Goal: Task Accomplishment & Management: Manage account settings

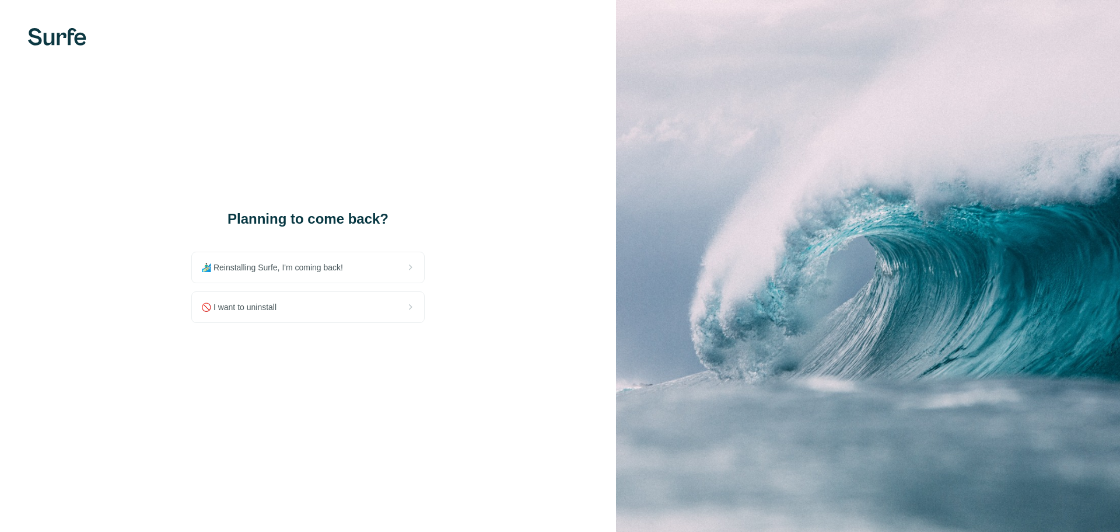
click at [268, 313] on div "🚫 I want to uninstall" at bounding box center [308, 307] width 232 height 30
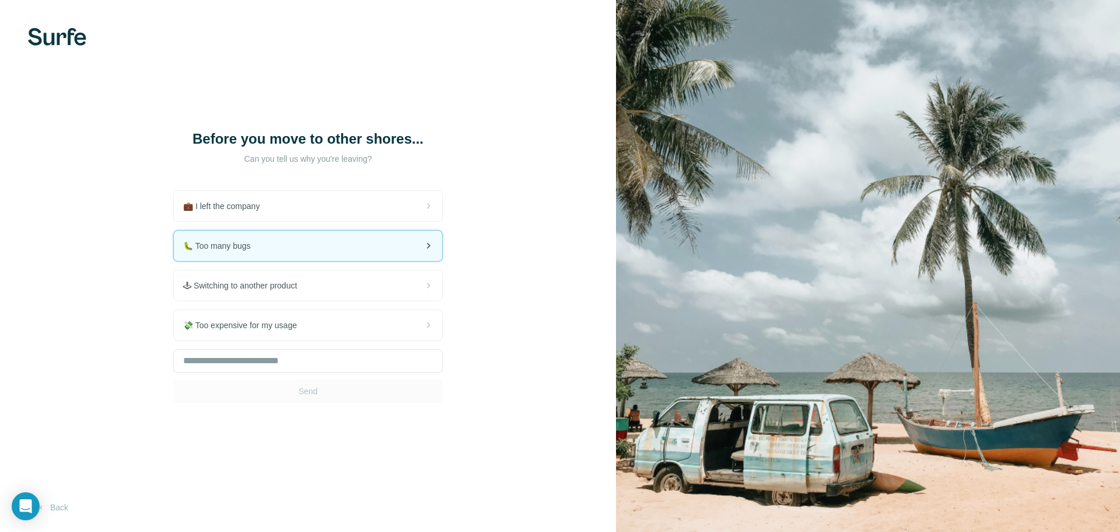
click at [299, 254] on div "🐛 Too many bugs" at bounding box center [308, 245] width 268 height 30
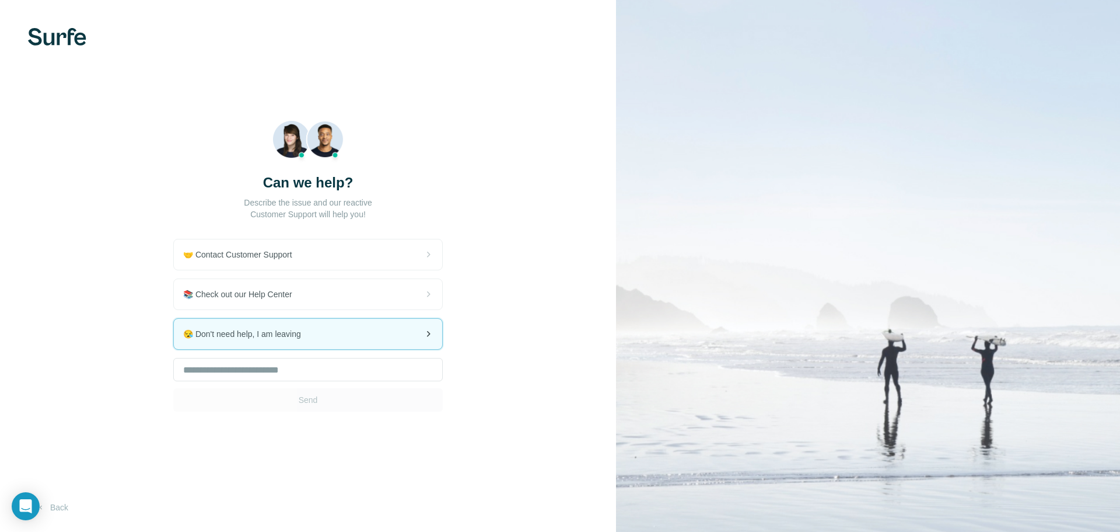
click at [294, 340] on div "😪 Don't need help, I am leaving" at bounding box center [308, 334] width 268 height 30
